Goal: Submit feedback/report problem: Submit feedback/report problem

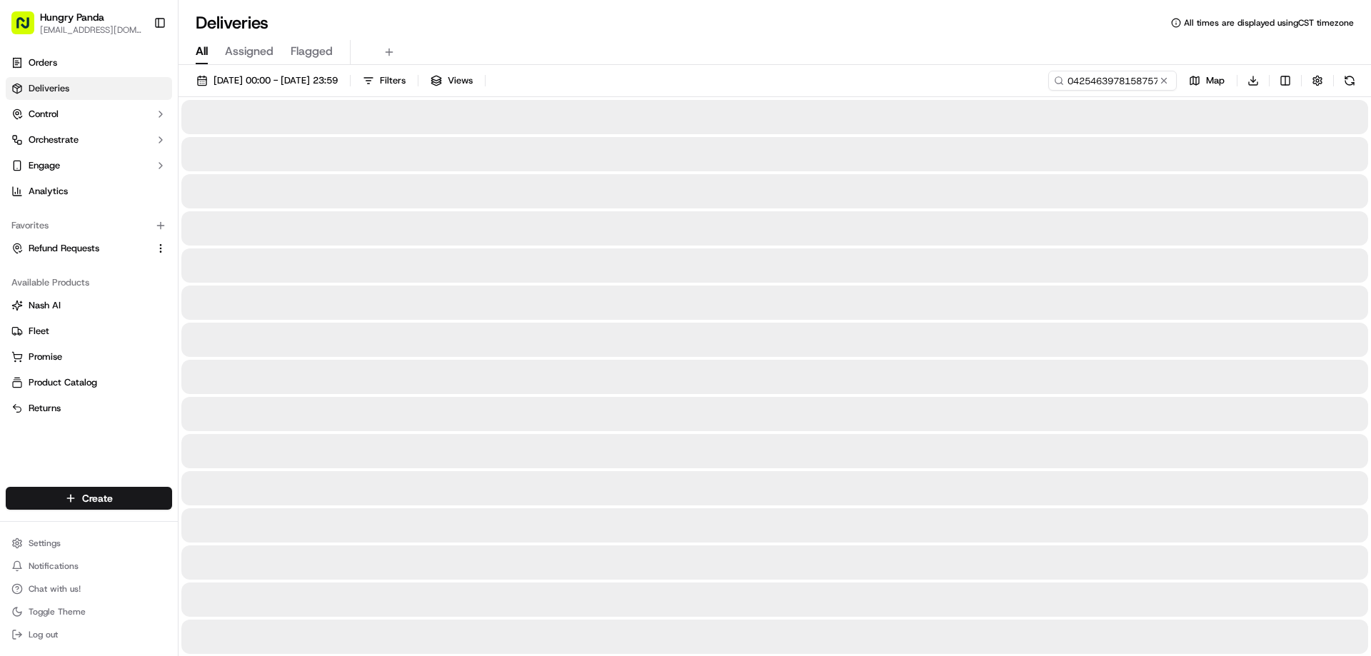
type input "0425463978158757651583"
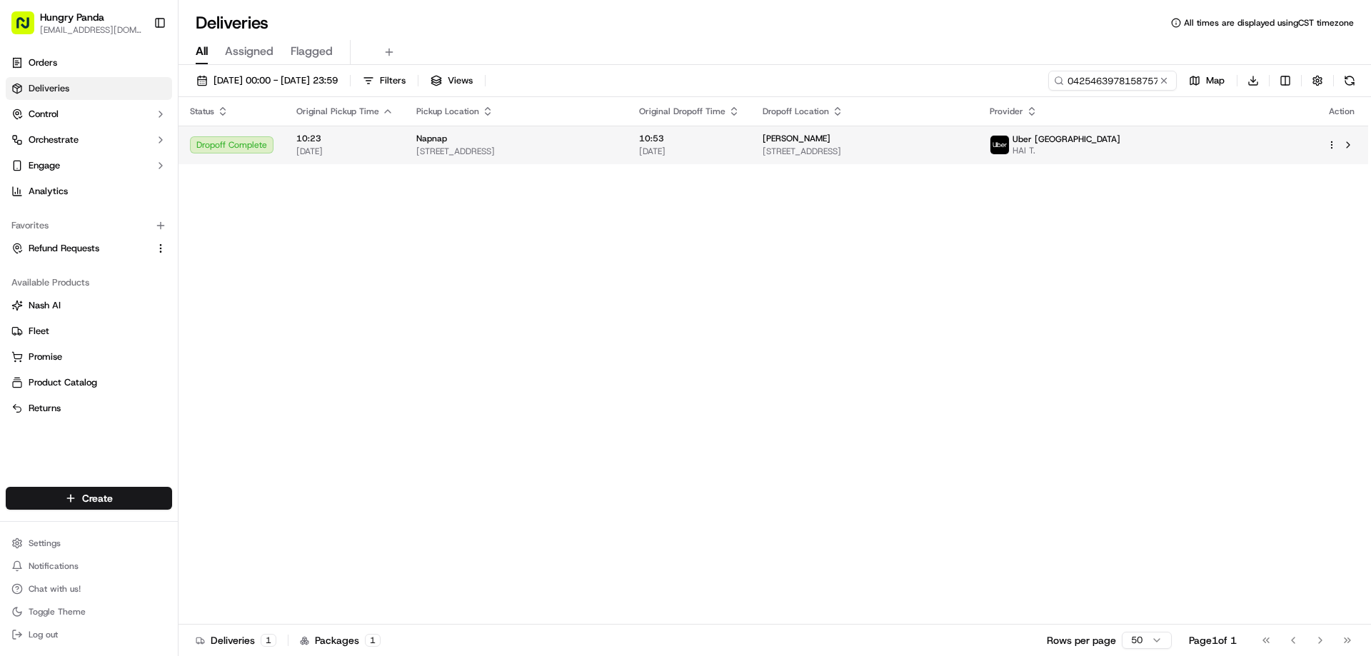
click at [728, 144] on span "10:53" at bounding box center [689, 138] width 101 height 11
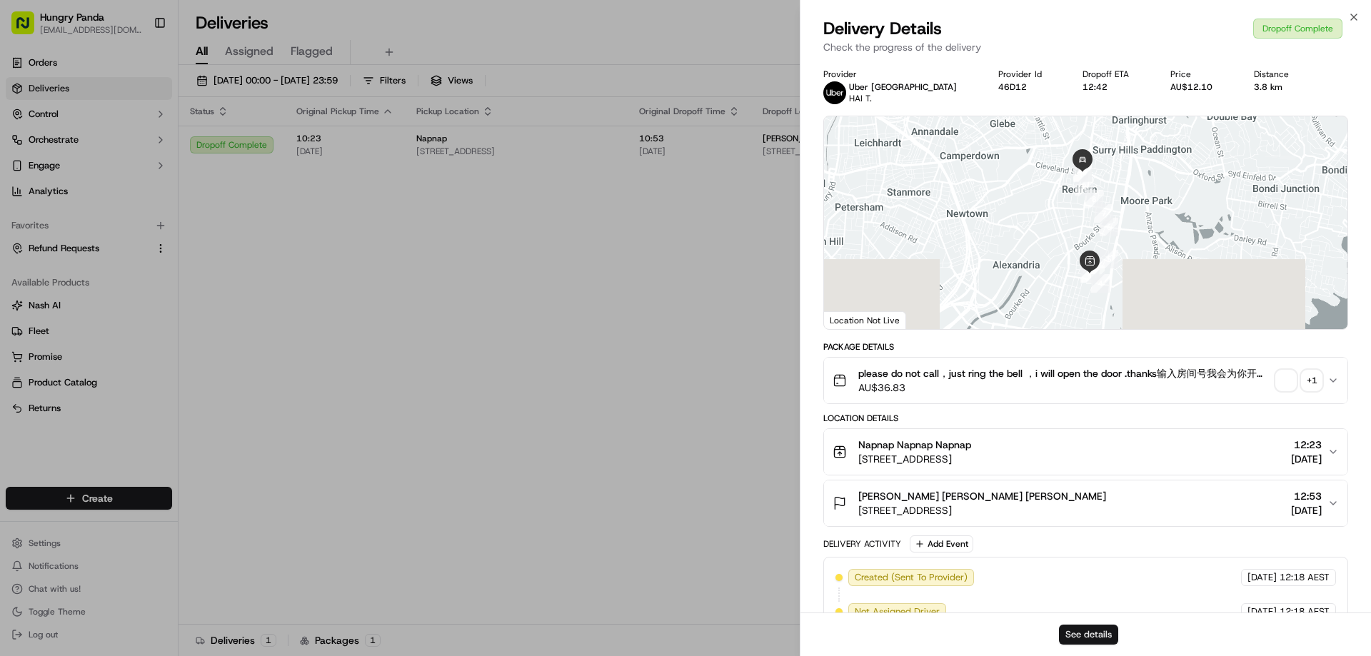
click at [1078, 636] on button "See details" at bounding box center [1088, 635] width 59 height 20
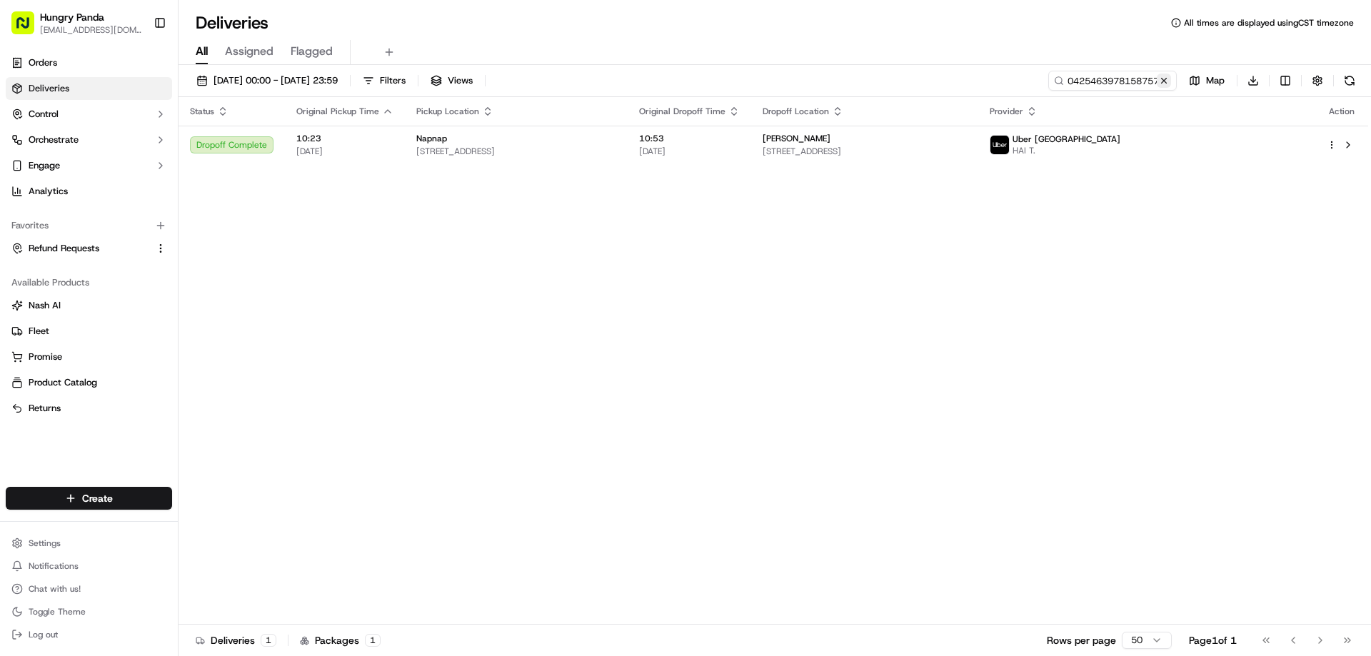
click at [1162, 80] on button at bounding box center [1164, 81] width 14 height 14
drag, startPoint x: 1162, startPoint y: 80, endPoint x: 1114, endPoint y: 92, distance: 49.4
click at [1161, 80] on input at bounding box center [1090, 81] width 171 height 20
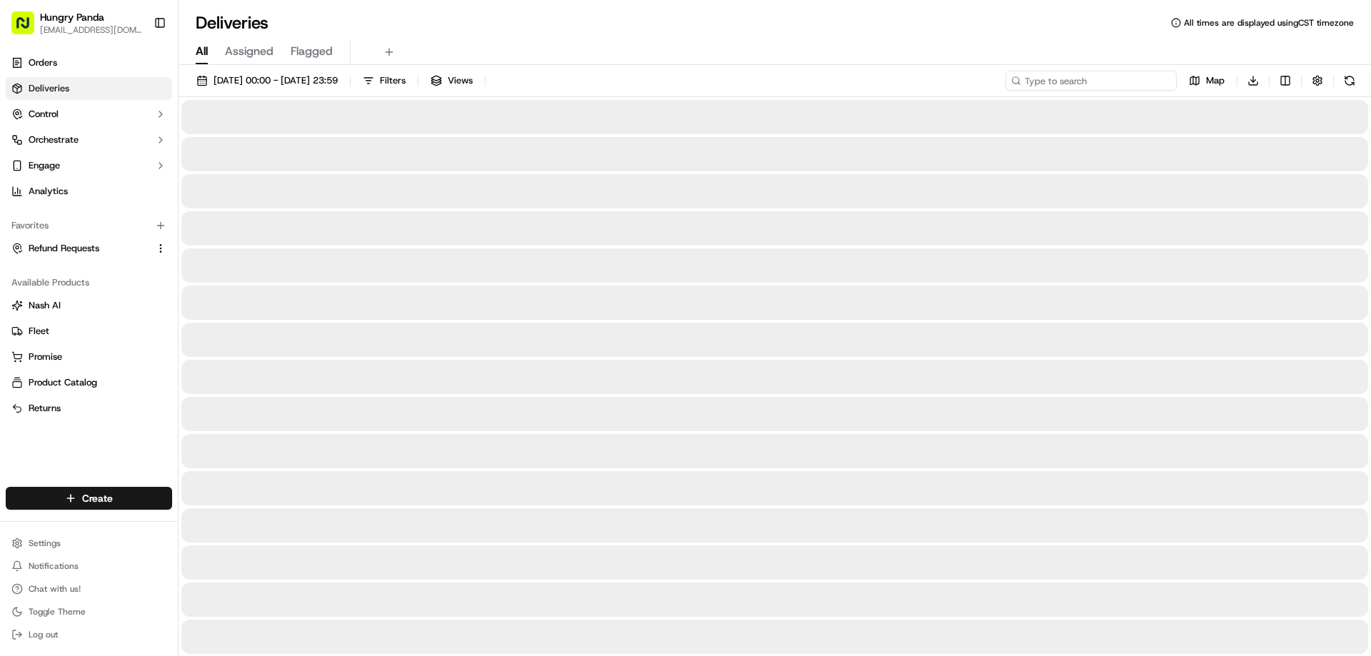
paste input "4629421748855779081111"
type input "4629421748855779081111"
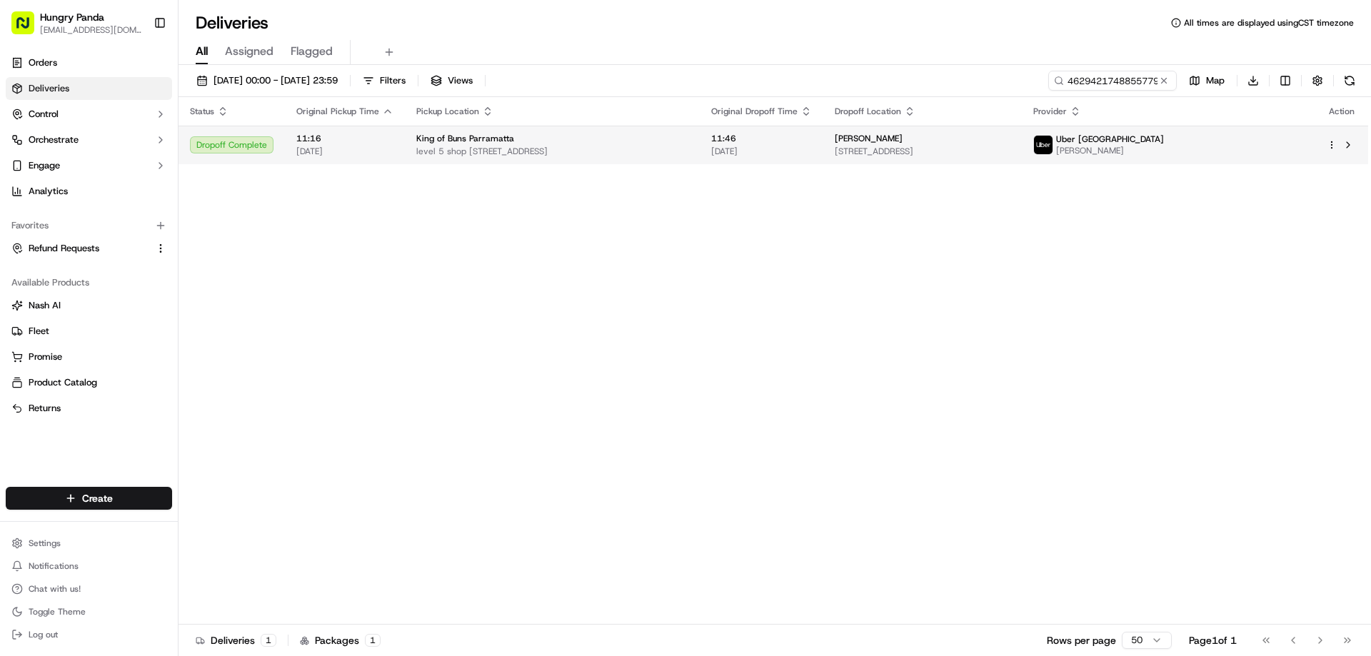
click at [688, 149] on span "level 5 shop [STREET_ADDRESS]" at bounding box center [552, 151] width 272 height 11
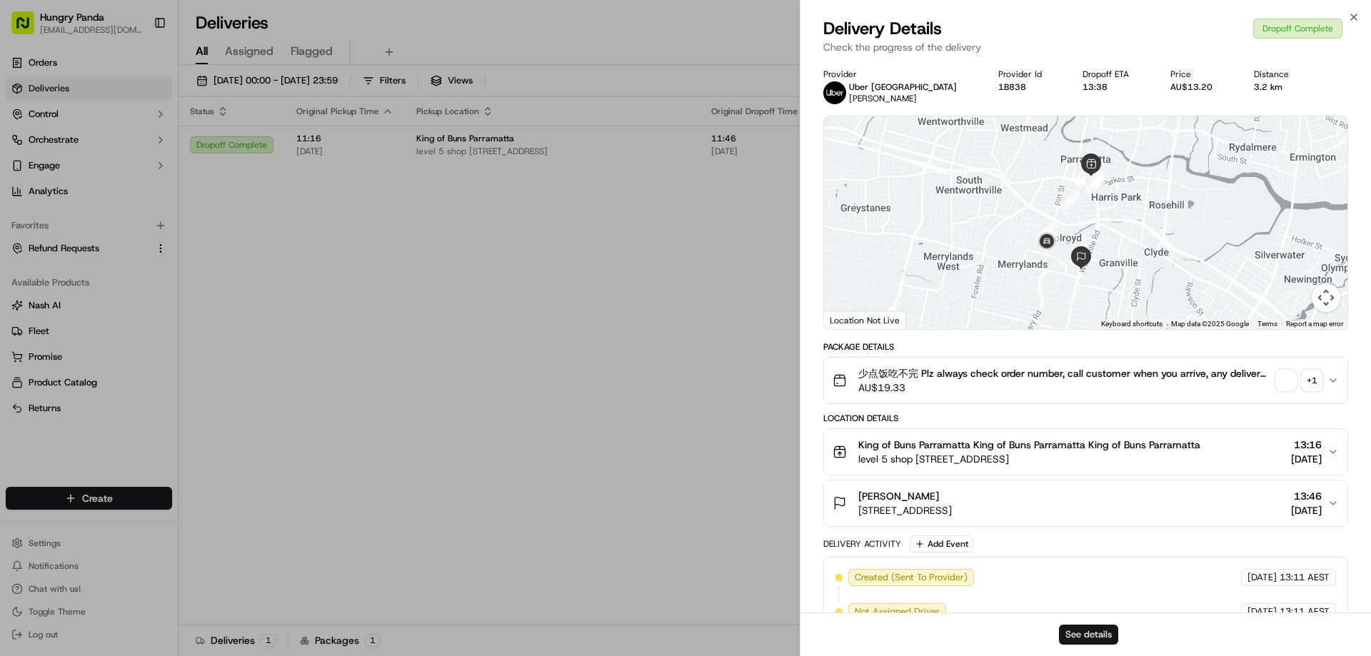
click at [1101, 638] on button "See details" at bounding box center [1088, 635] width 59 height 20
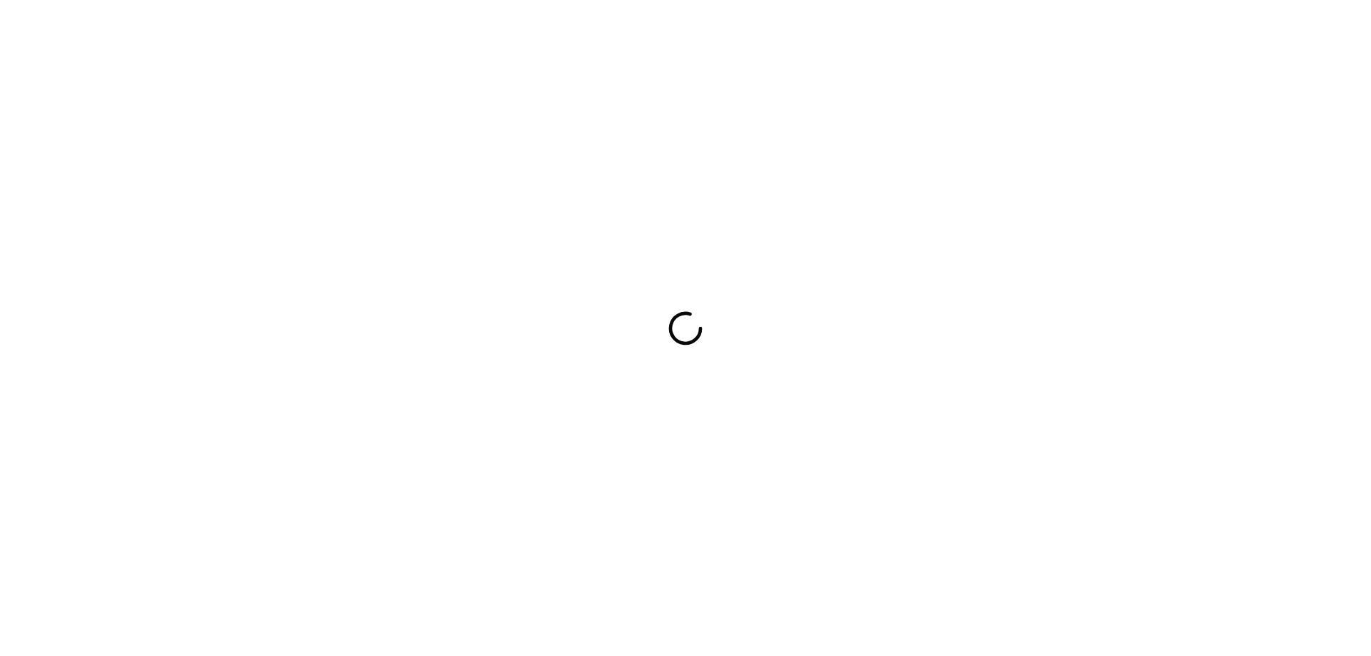
click at [824, 393] on div at bounding box center [685, 328] width 1371 height 656
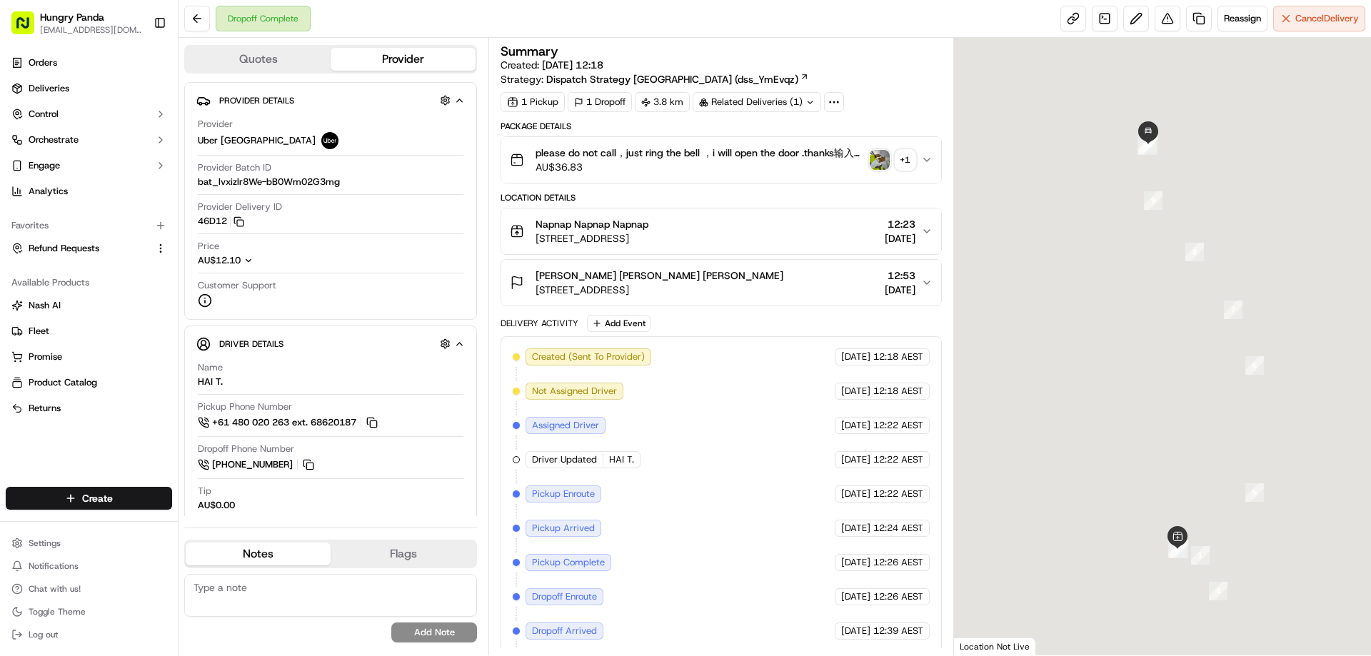
click at [927, 161] on icon "button" at bounding box center [927, 160] width 6 height 3
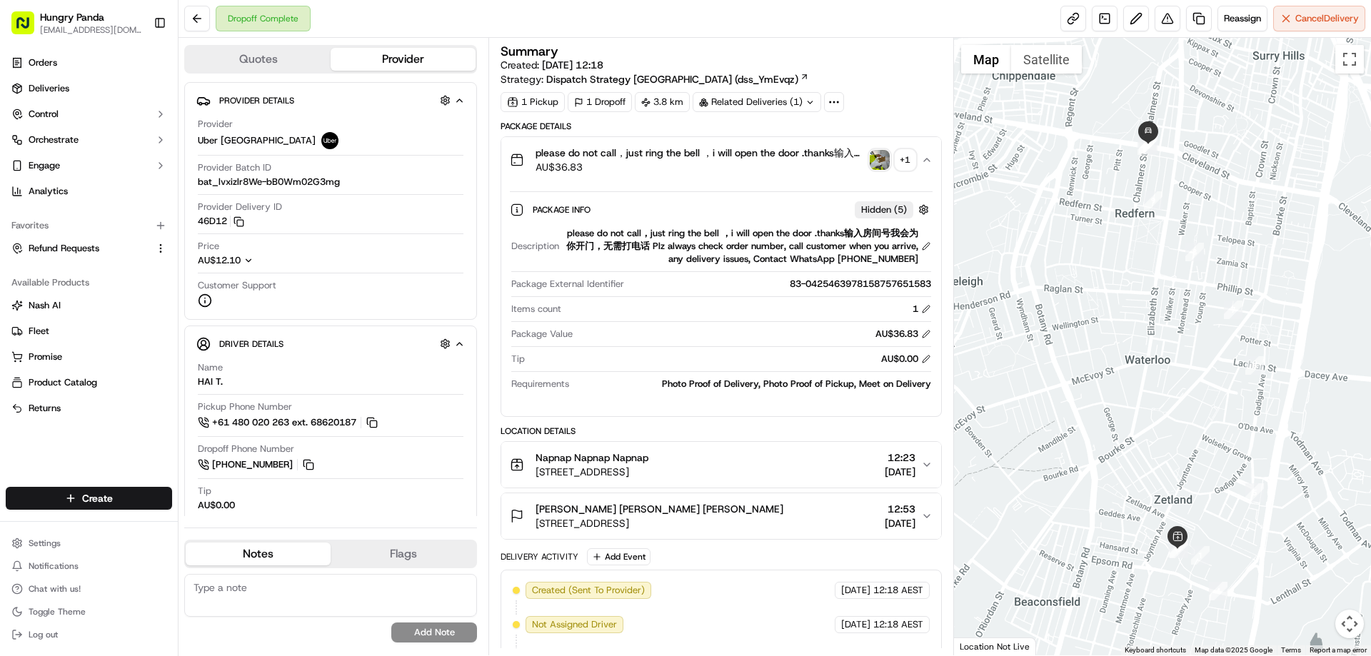
click at [888, 160] on img "button" at bounding box center [880, 160] width 20 height 20
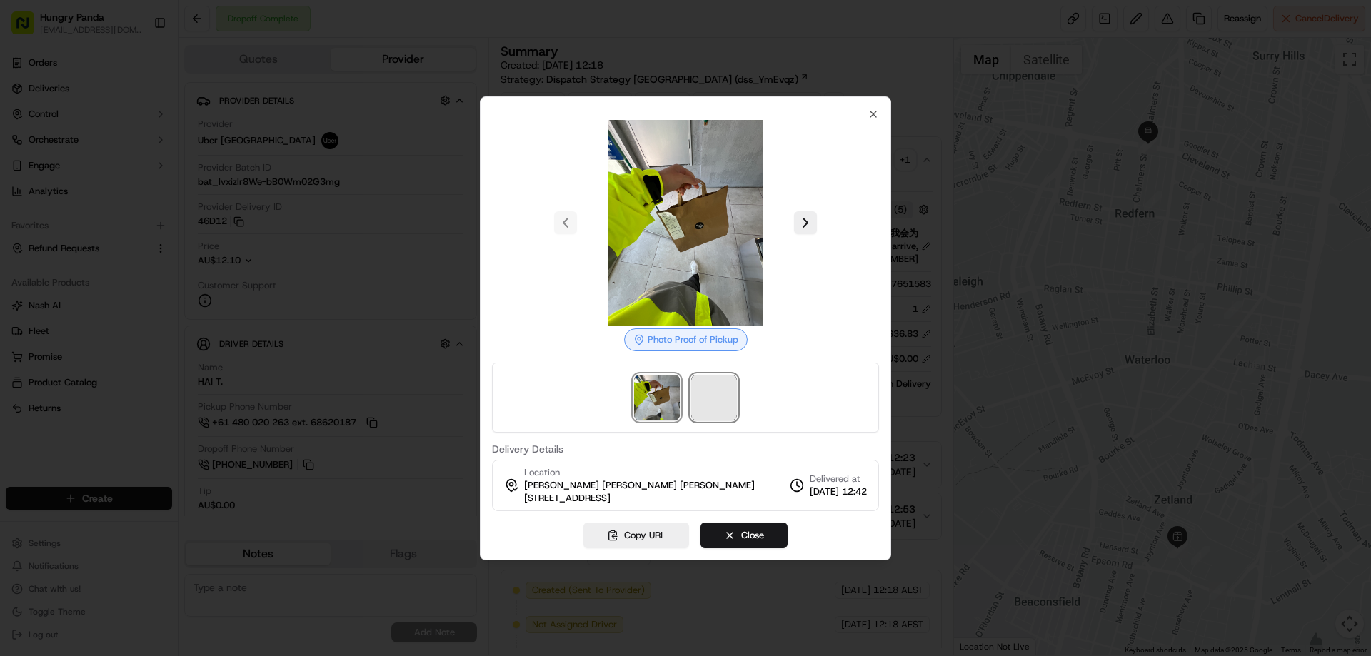
click at [720, 403] on span at bounding box center [714, 398] width 46 height 46
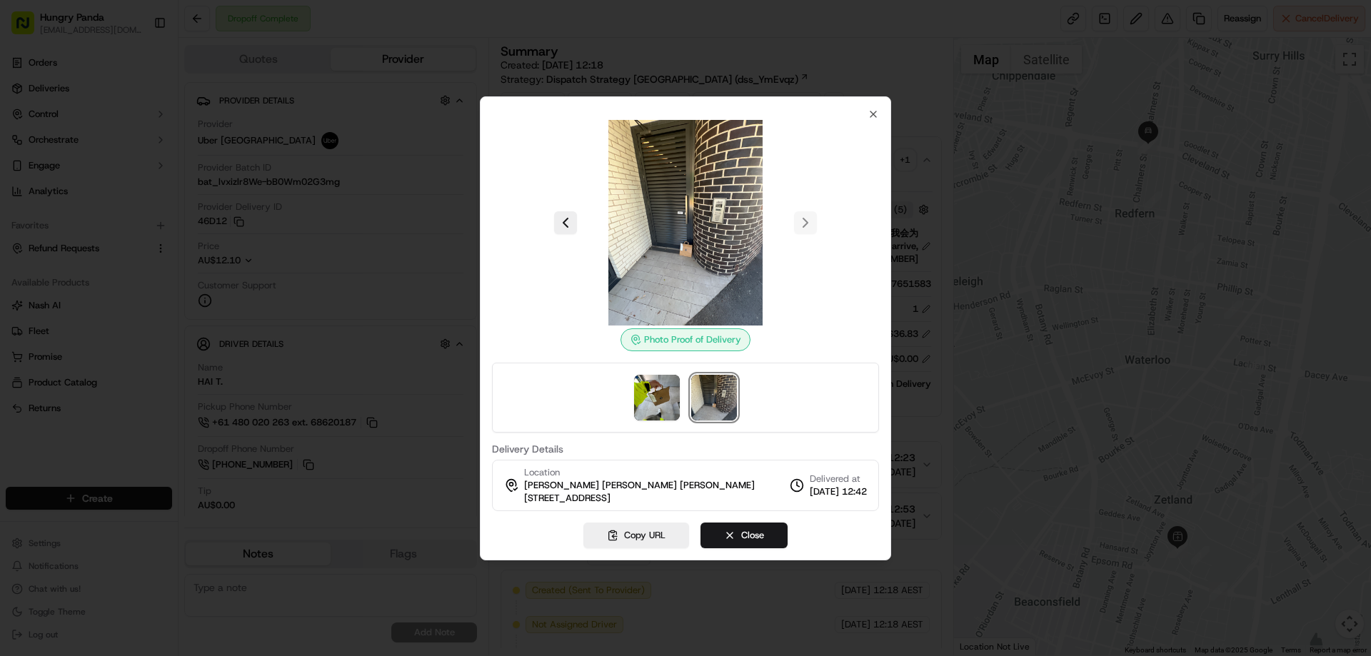
click at [928, 164] on div at bounding box center [685, 328] width 1371 height 656
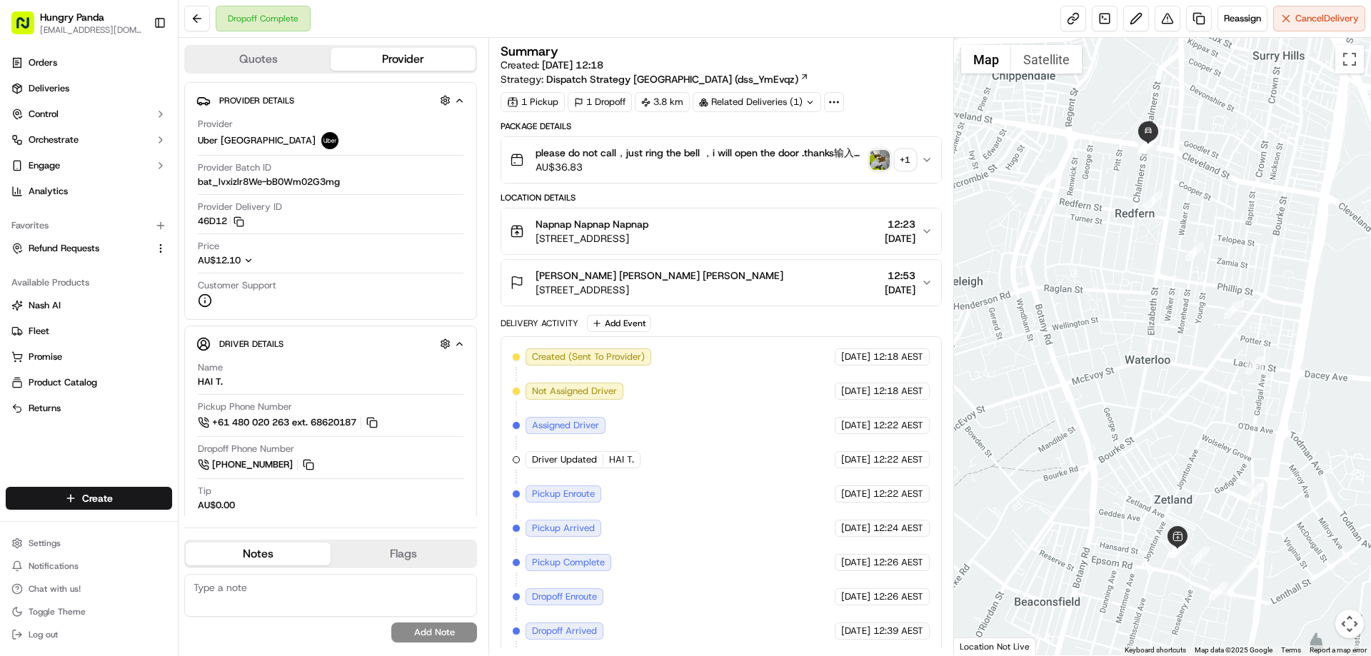
click at [928, 164] on icon "button" at bounding box center [926, 159] width 11 height 11
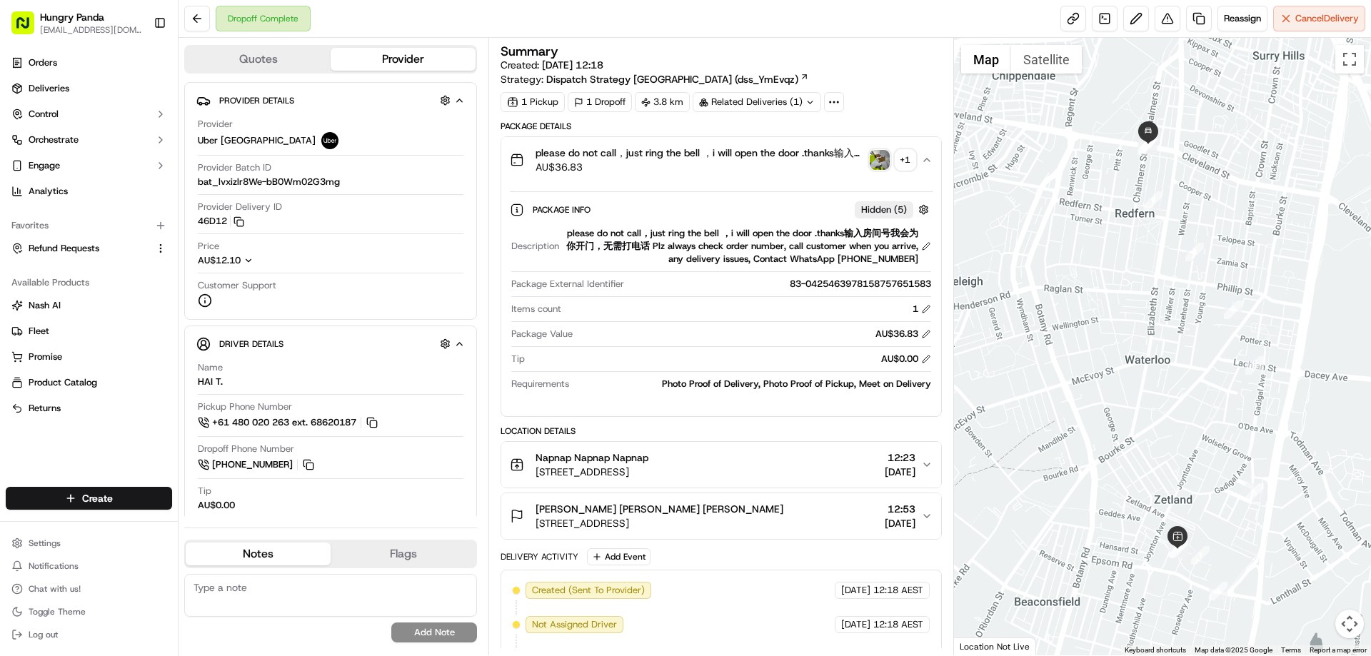
click at [694, 136] on div "Package Details please do not call，just ring the bell ，i will open the door .th…" at bounding box center [721, 269] width 441 height 296
click at [1170, 15] on button at bounding box center [1168, 19] width 26 height 26
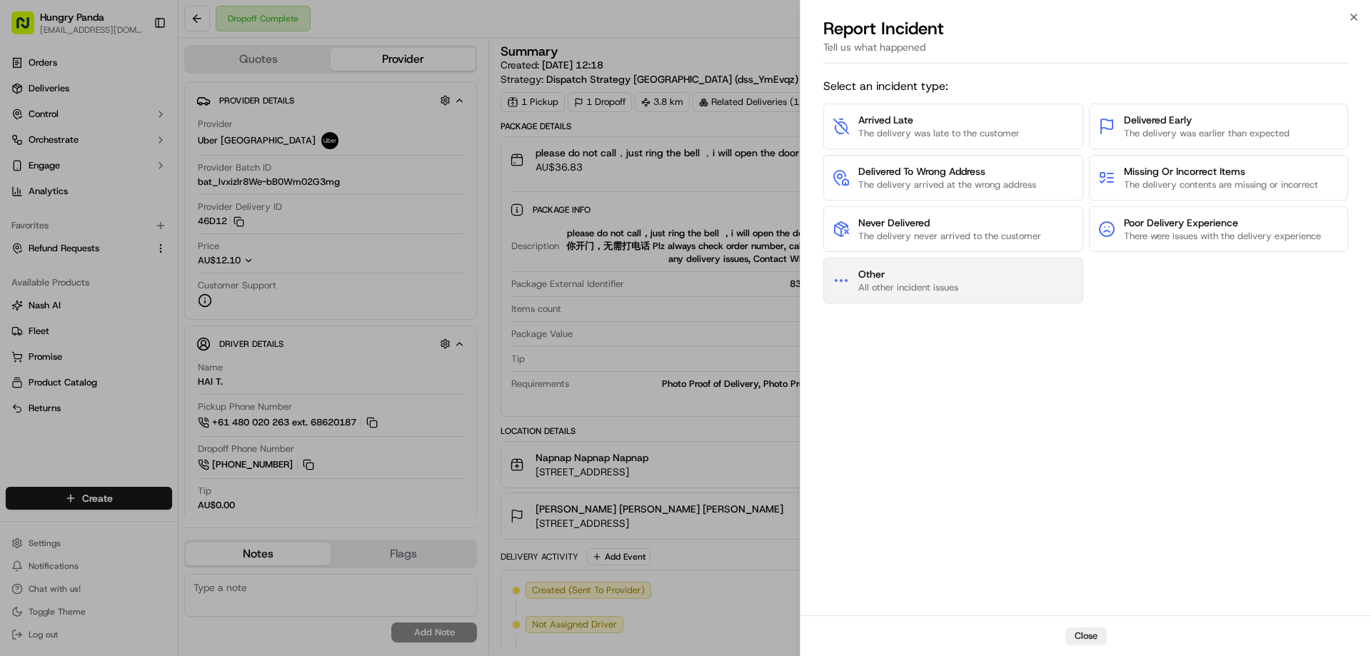
click at [930, 268] on button "Other All other incident issues" at bounding box center [953, 281] width 260 height 46
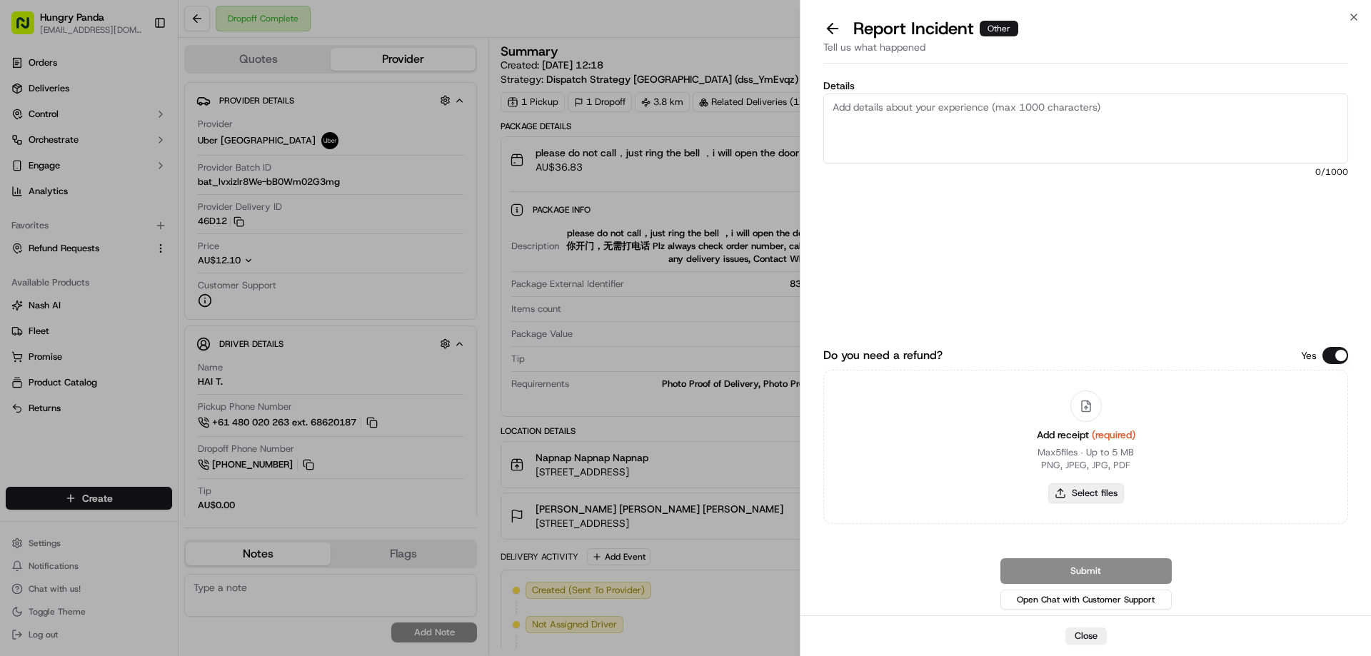
click at [1083, 488] on button "Select files" at bounding box center [1086, 493] width 76 height 20
type input "C:\fakepath\screenshot_2025-09-21_16-44-02.png"
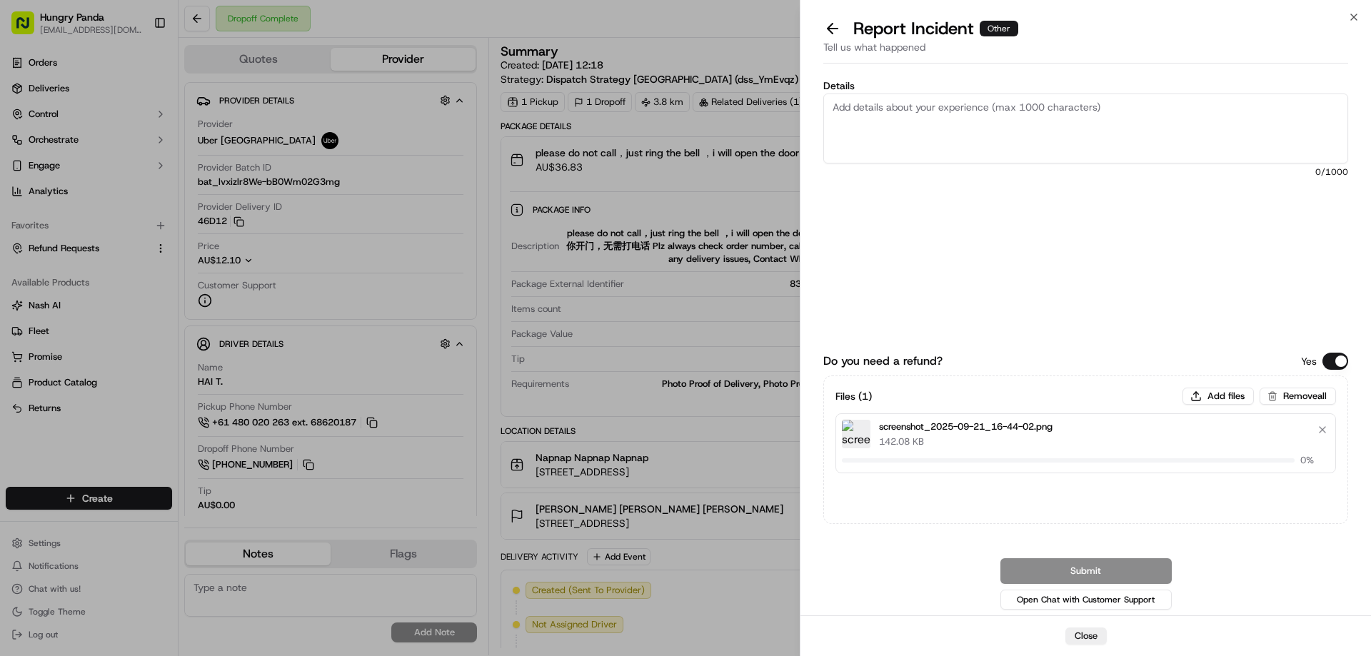
drag, startPoint x: 951, startPoint y: 127, endPoint x: 1015, endPoint y: 21, distance: 123.7
click at [951, 127] on textarea "Details" at bounding box center [1085, 129] width 525 height 70
click at [918, 131] on textarea "Details" at bounding box center [1085, 129] width 525 height 70
paste textarea "The customer reported that he did not receive the meal, the delivery photo take…"
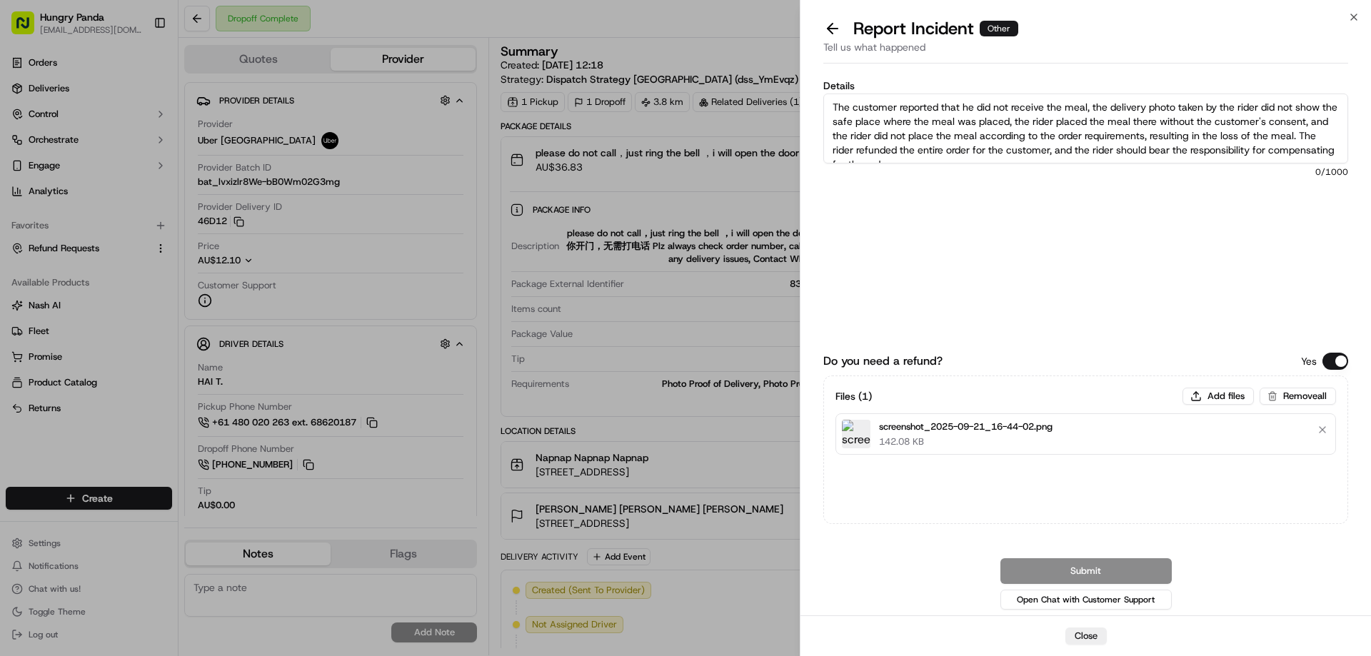
scroll to position [8, 0]
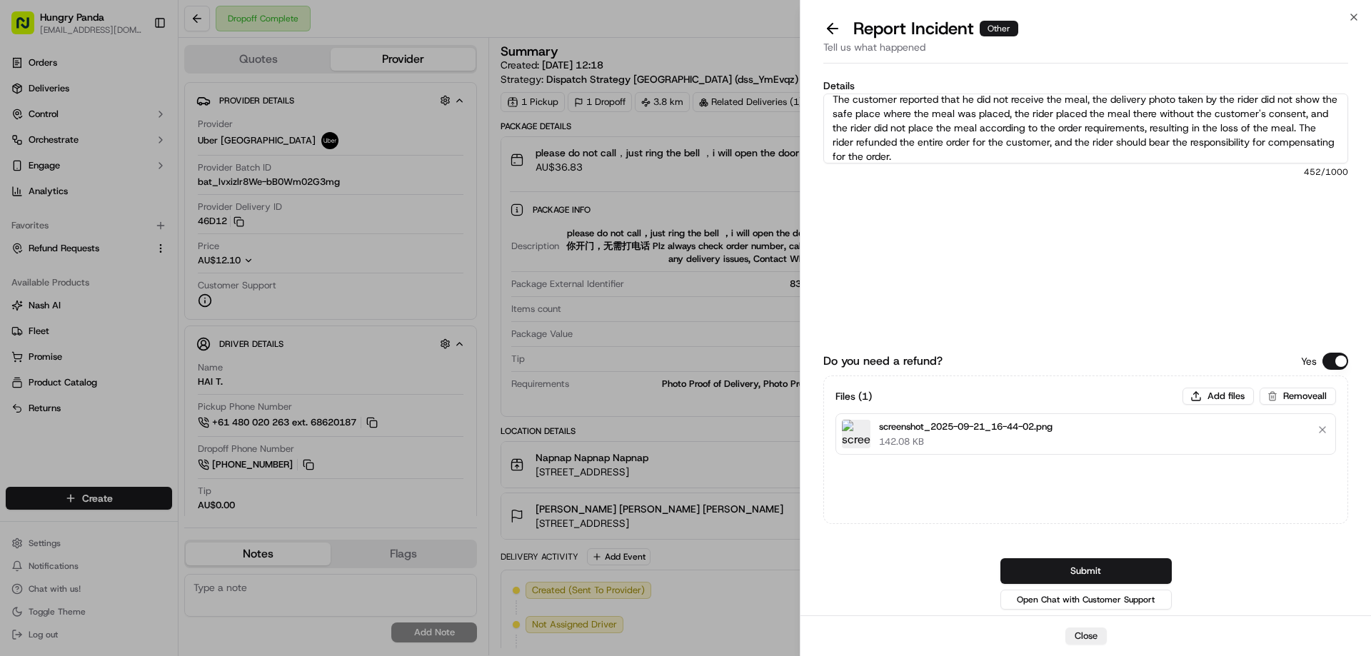
type textarea "The customer reported that he did not receive the meal, the delivery photo take…"
click at [1090, 553] on div "Do you need a refund? Yes Files ( 1 ) Add files Remove all screenshot_2025-09-2…" at bounding box center [1085, 460] width 525 height 305
click at [1083, 567] on button "Submit" at bounding box center [1085, 571] width 171 height 26
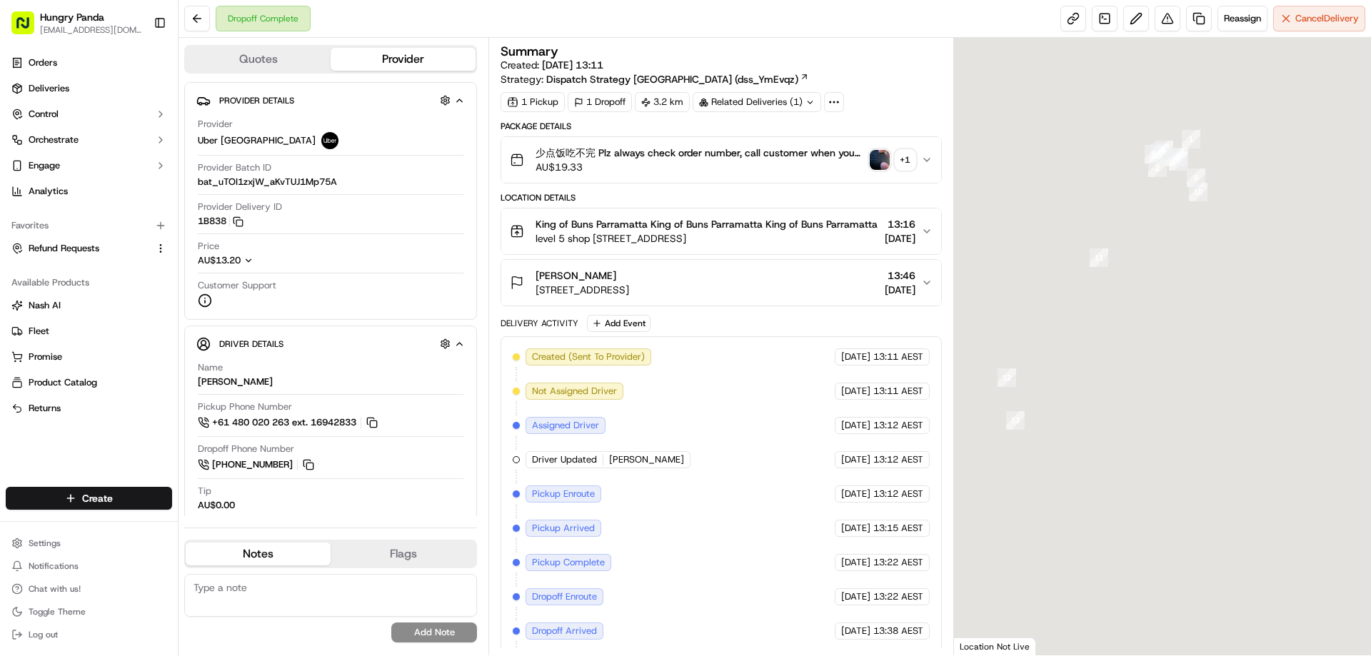
click at [883, 163] on img "button" at bounding box center [880, 160] width 20 height 20
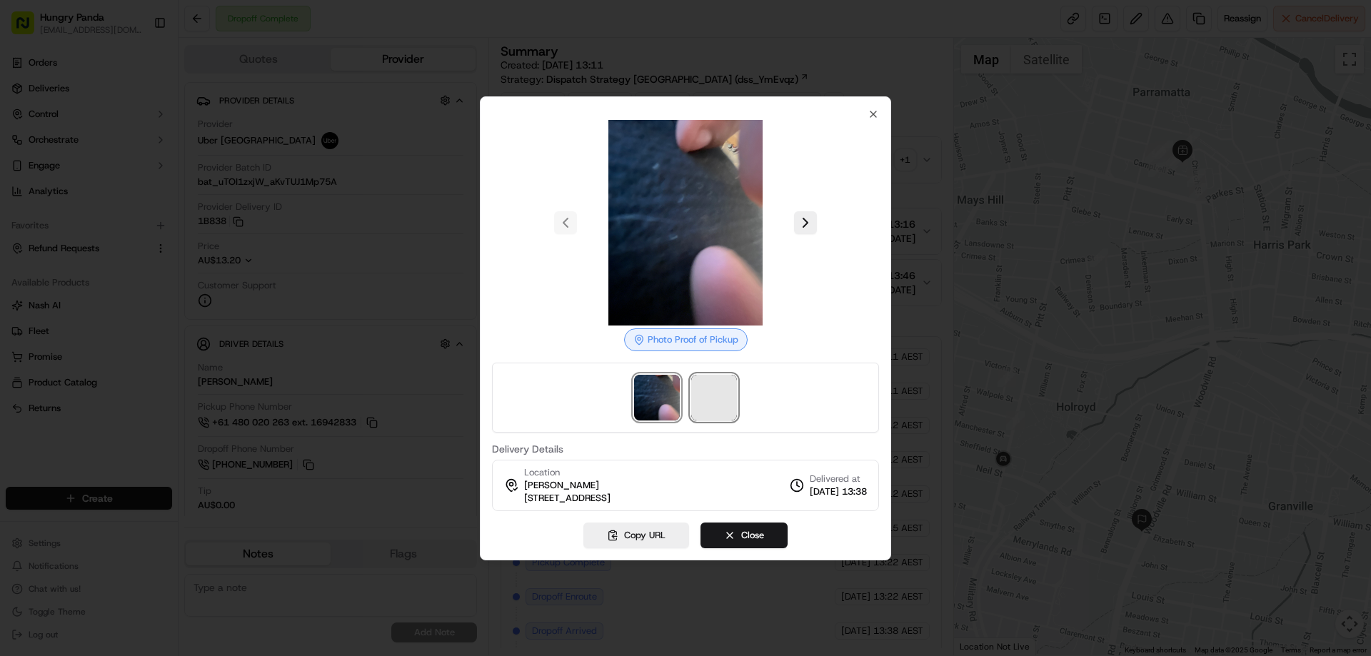
click at [711, 406] on span at bounding box center [714, 398] width 46 height 46
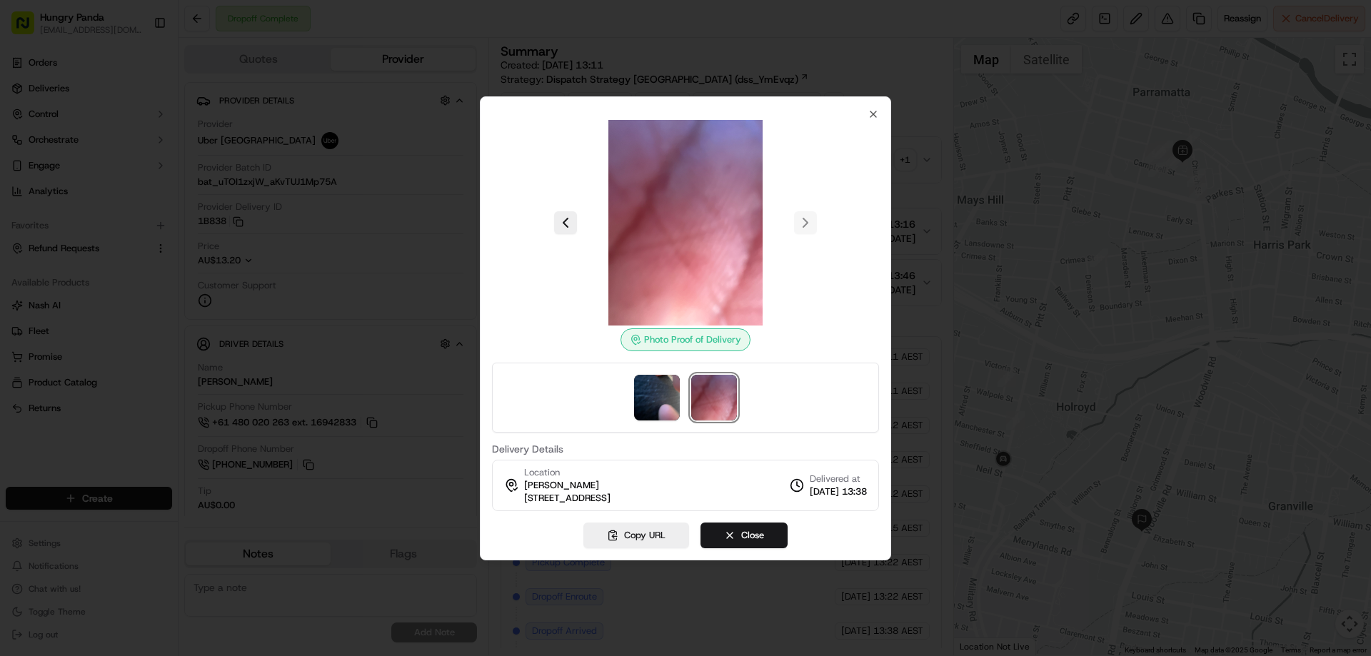
click at [923, 164] on div at bounding box center [685, 328] width 1371 height 656
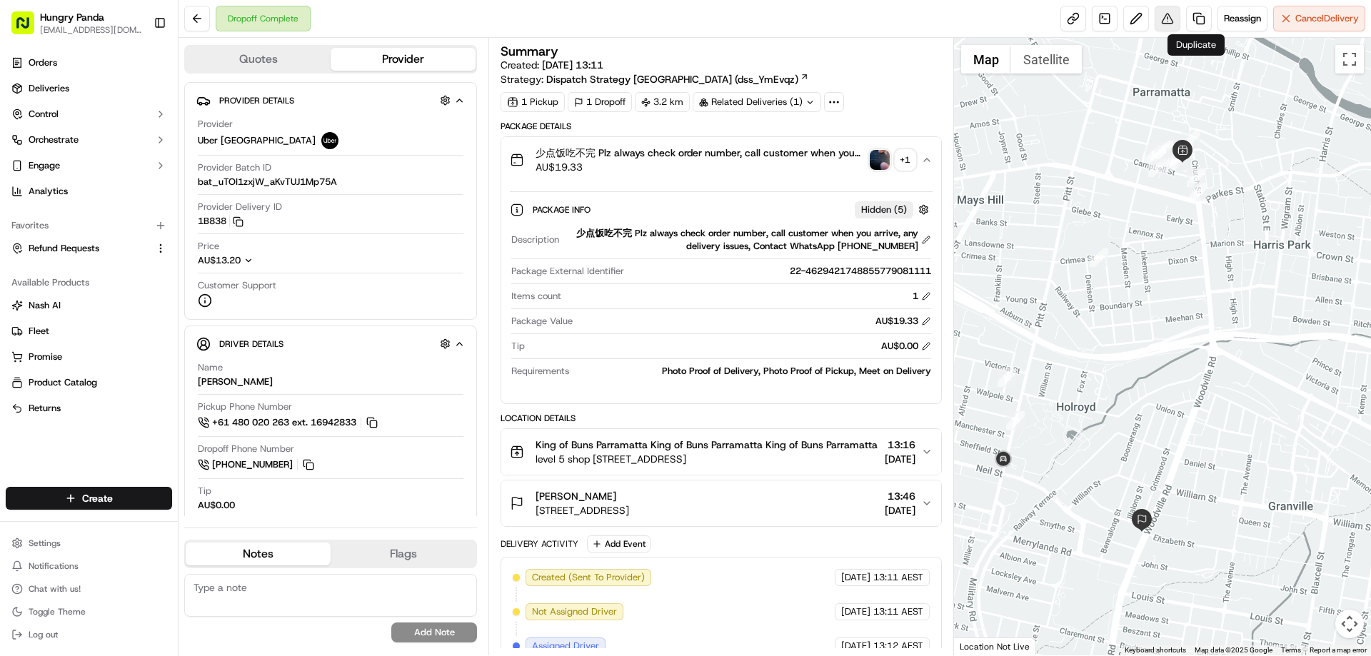
click at [1170, 15] on button at bounding box center [1168, 19] width 26 height 26
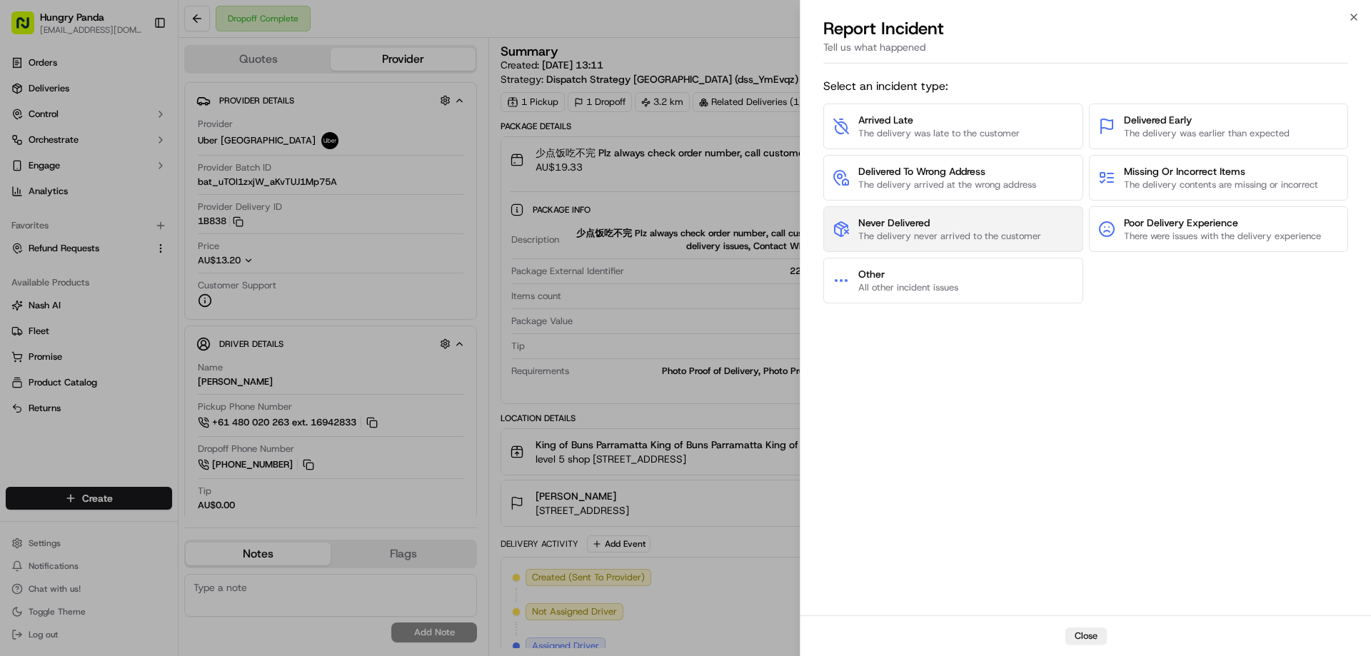
click at [870, 244] on button "Never Delivered The delivery never arrived to the customer" at bounding box center [953, 229] width 260 height 46
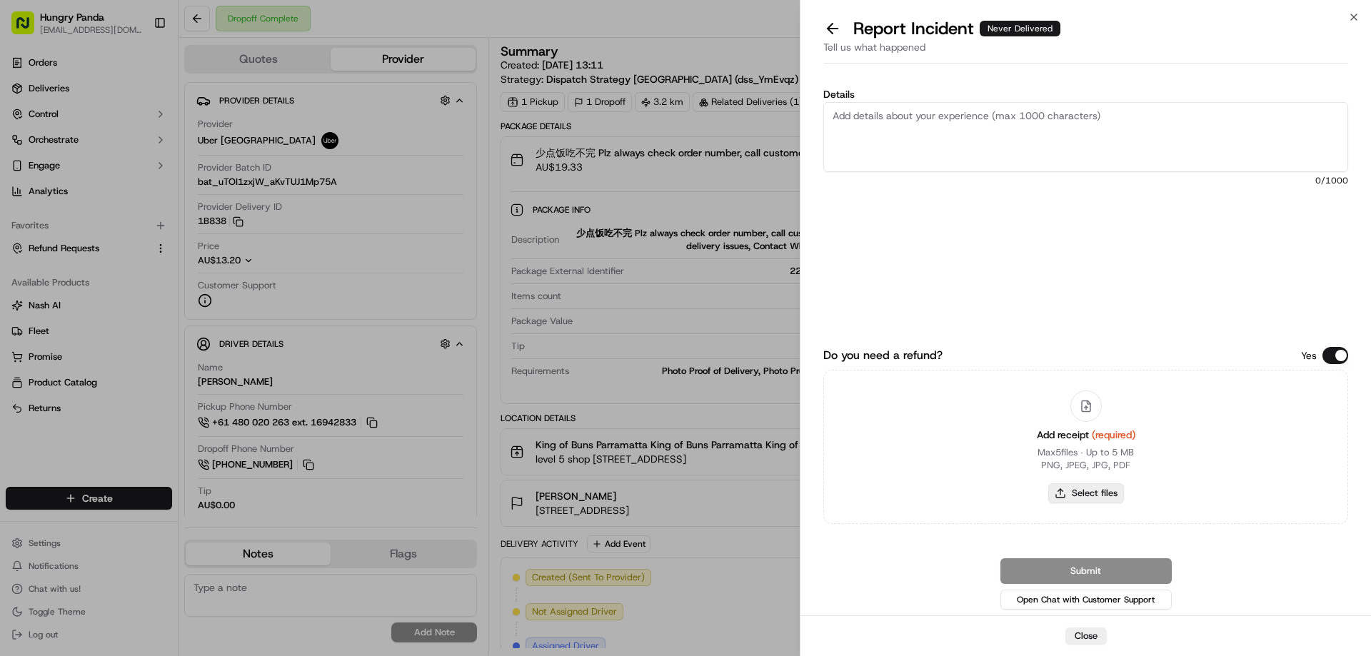
click at [1063, 499] on button "Select files" at bounding box center [1086, 493] width 76 height 20
type input "C:\fakepath\screenshot_2025-09-21_16-57-46.png"
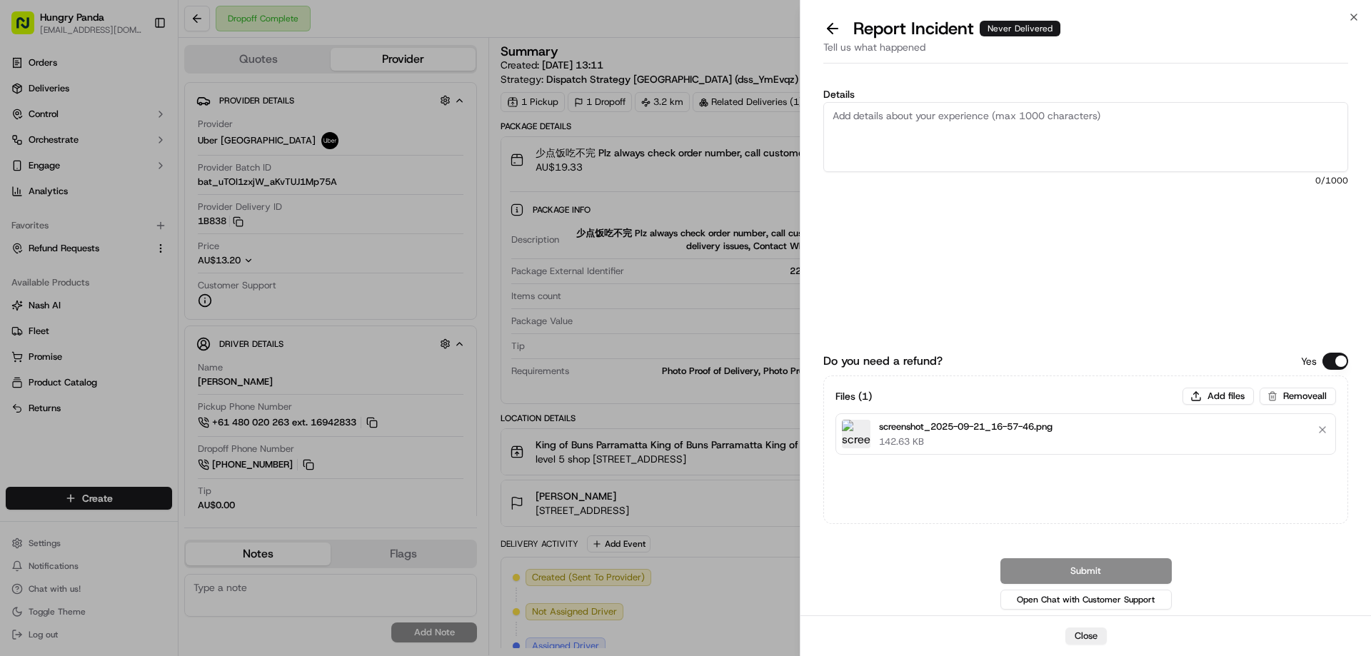
click at [925, 159] on textarea "Details" at bounding box center [1085, 137] width 525 height 70
paste textarea "The customer reported that he did not receive the food, the photos taken by the…"
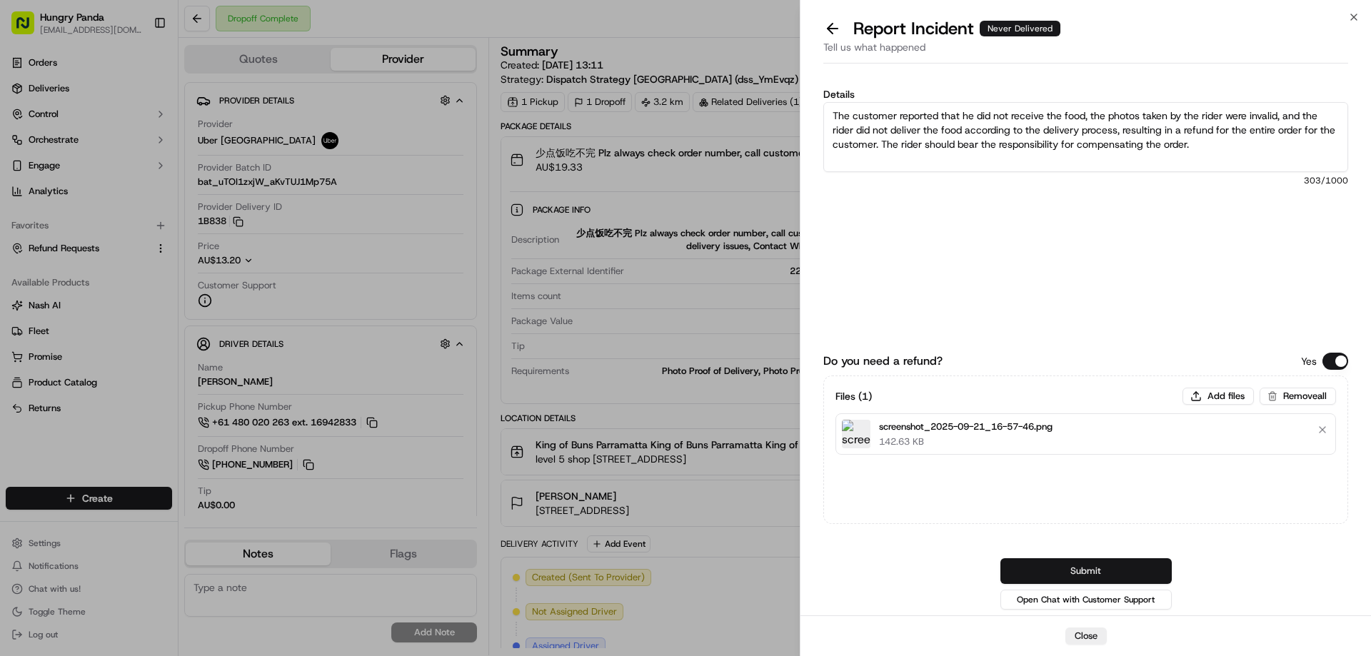
type textarea "The customer reported that he did not receive the food, the photos taken by the…"
click at [1057, 568] on button "Submit" at bounding box center [1085, 571] width 171 height 26
